Goal: Task Accomplishment & Management: Manage account settings

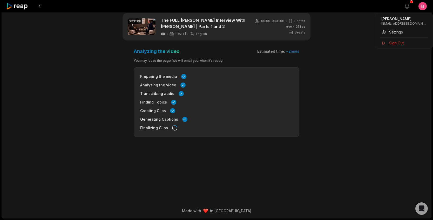
click at [421, 5] on html "View notifications Open user menu 01:31:08 The FULL [PERSON_NAME] Interview Wit…" at bounding box center [216, 102] width 433 height 220
click at [407, 38] on div "Logan Becker beckerneop@gmail.com Settings Sign Out" at bounding box center [404, 31] width 58 height 36
click at [404, 41] on div "Sign Out" at bounding box center [403, 43] width 53 height 9
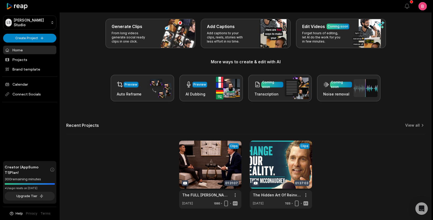
scroll to position [24, 0]
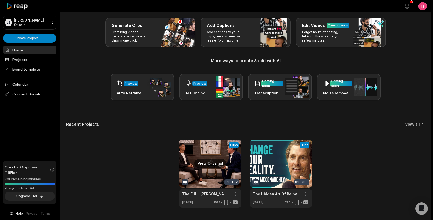
click at [211, 156] on link at bounding box center [210, 174] width 62 height 68
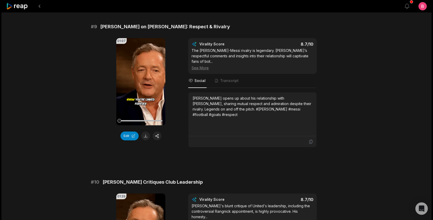
scroll to position [1393, 0]
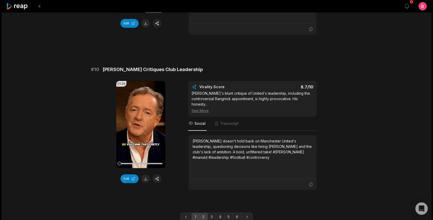
click at [201, 213] on link "2" at bounding box center [203, 217] width 9 height 8
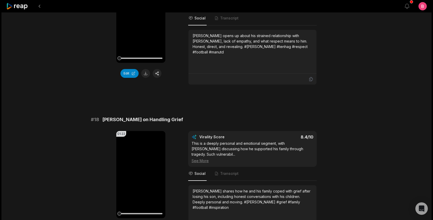
scroll to position [1080, 0]
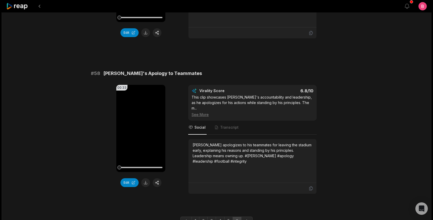
scroll to position [1082, 0]
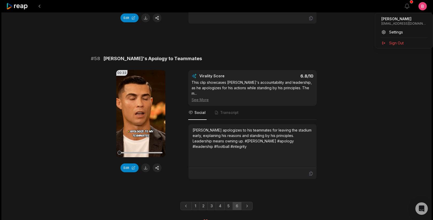
click at [406, 44] on div "Sign Out" at bounding box center [403, 43] width 53 height 9
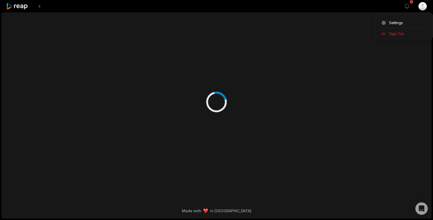
scroll to position [0, 0]
